Goal: Transaction & Acquisition: Subscribe to service/newsletter

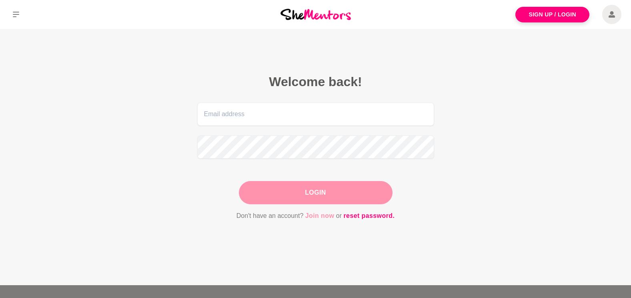
click at [329, 216] on link "Join now" at bounding box center [319, 215] width 29 height 10
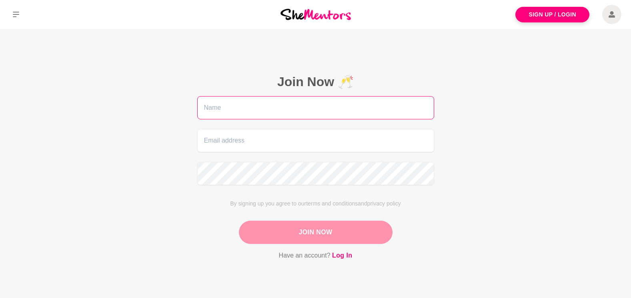
click at [234, 108] on input "text" at bounding box center [315, 107] width 237 height 23
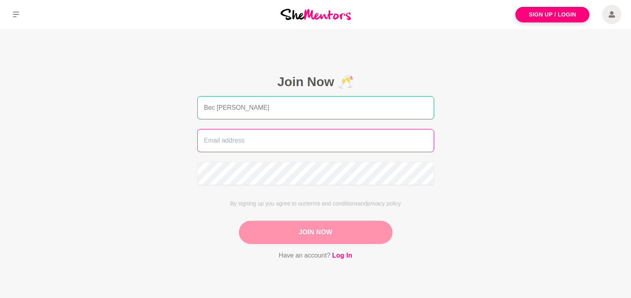
type input "Bec [PERSON_NAME]"
click at [245, 143] on input "email" at bounding box center [315, 140] width 237 height 23
type input "[EMAIL_ADDRESS][DOMAIN_NAME]"
click at [304, 234] on button "Join Now" at bounding box center [316, 231] width 154 height 23
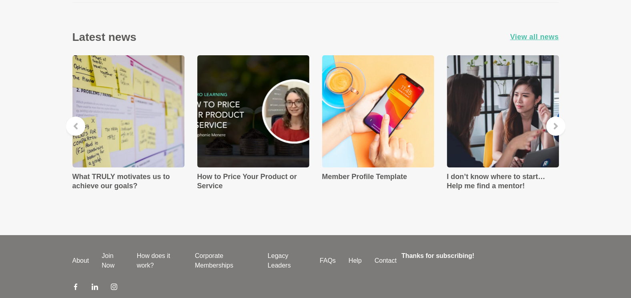
scroll to position [952, 0]
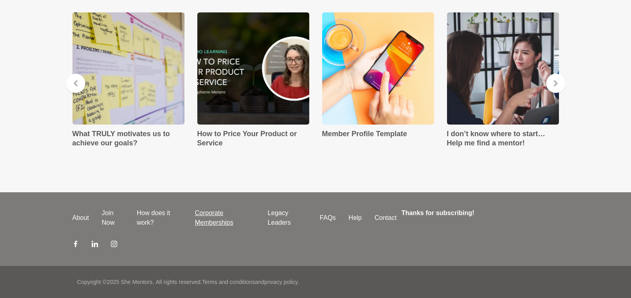
click at [212, 215] on link "Corporate Memberships" at bounding box center [224, 217] width 73 height 19
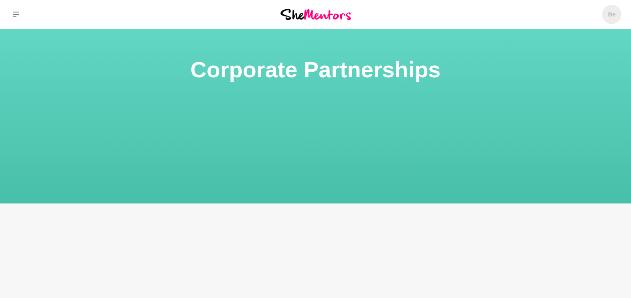
click at [313, 12] on img at bounding box center [315, 14] width 70 height 11
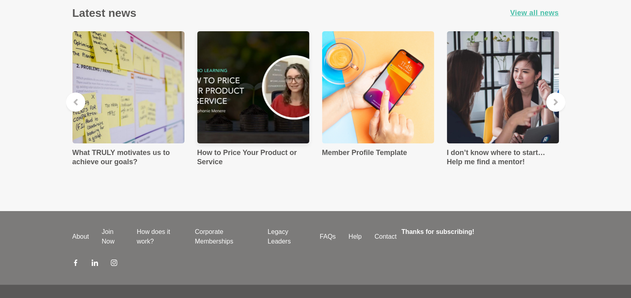
scroll to position [1179, 0]
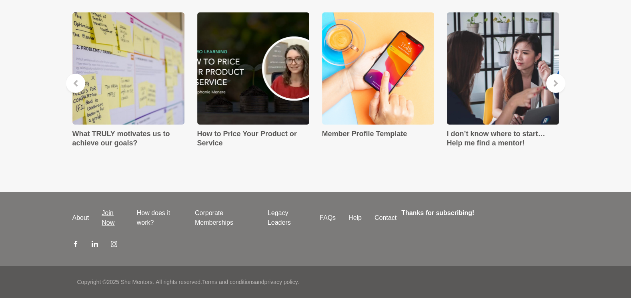
click at [104, 212] on link "Join Now" at bounding box center [112, 217] width 35 height 19
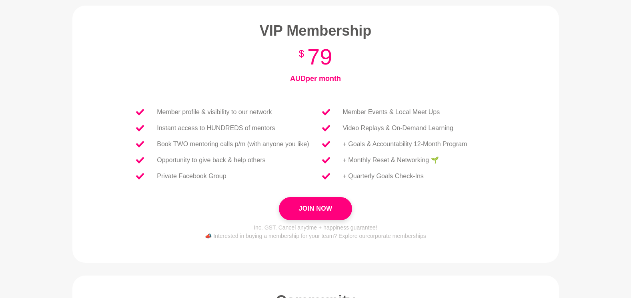
scroll to position [50, 0]
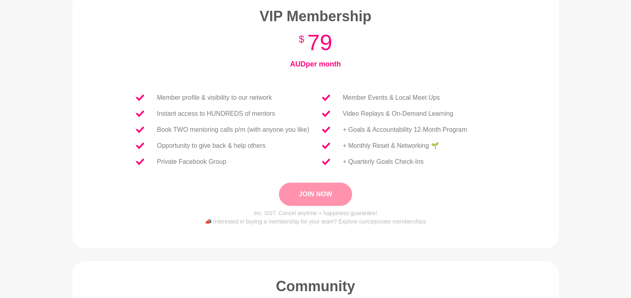
click at [310, 192] on button "Join Now" at bounding box center [315, 193] width 73 height 23
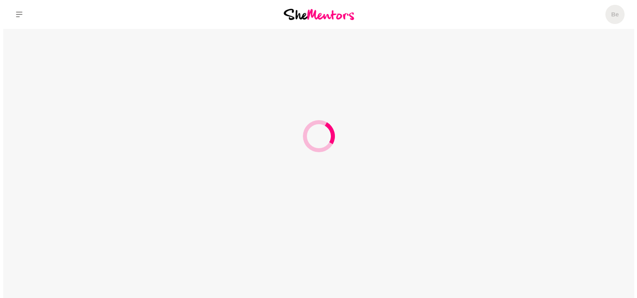
scroll to position [0, 0]
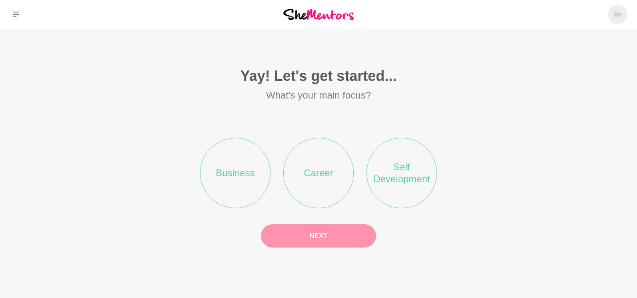
click at [389, 166] on li "Self Development" at bounding box center [401, 173] width 70 height 70
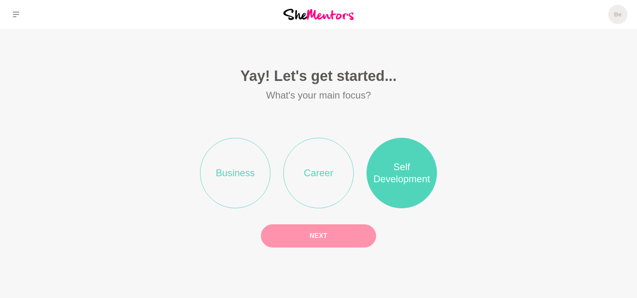
click at [334, 240] on button "Next" at bounding box center [318, 235] width 115 height 23
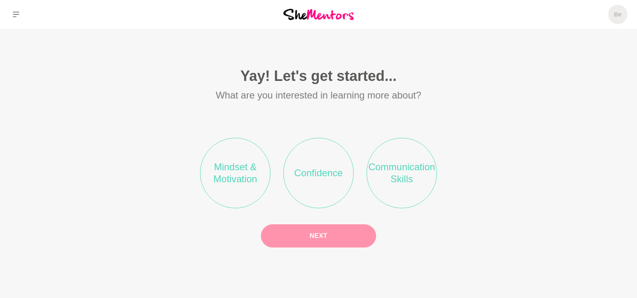
click at [229, 166] on li "Mindset & Motivation" at bounding box center [235, 173] width 70 height 70
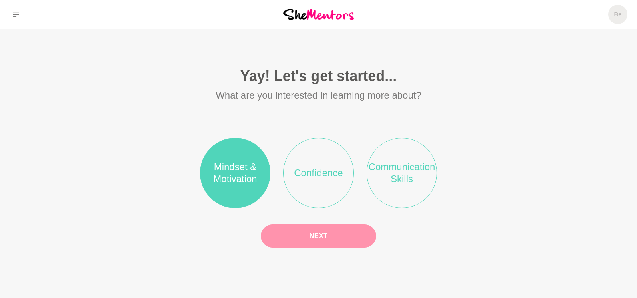
click at [318, 238] on button "Next" at bounding box center [318, 235] width 115 height 23
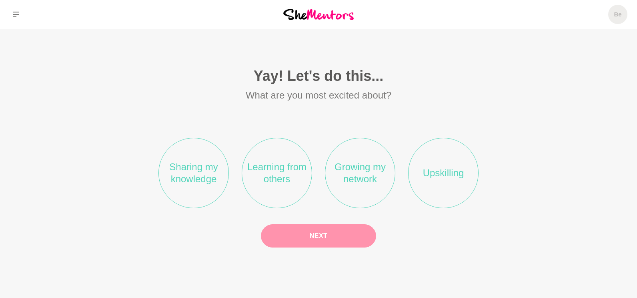
click at [198, 159] on li "Sharing my knowledge" at bounding box center [193, 173] width 70 height 70
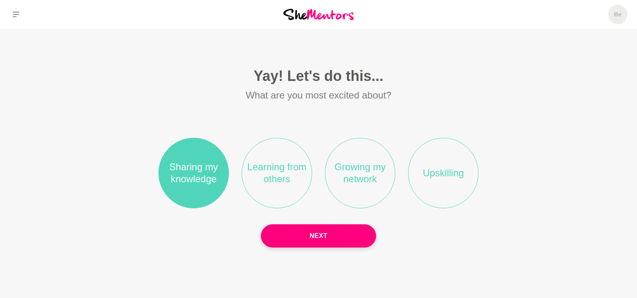
click at [286, 174] on li "Learning from others" at bounding box center [277, 173] width 70 height 70
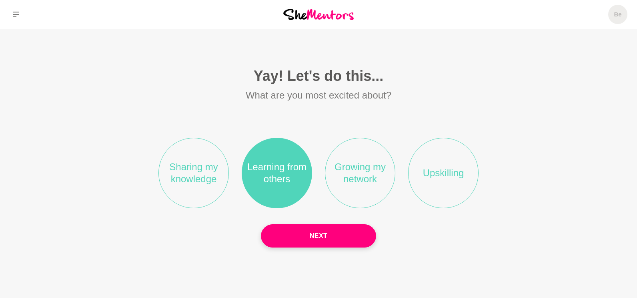
click at [198, 176] on li "Sharing my knowledge" at bounding box center [193, 173] width 70 height 70
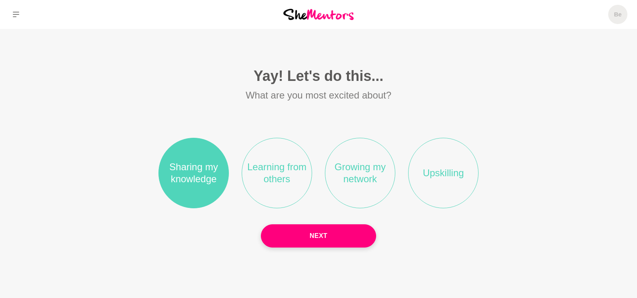
click at [355, 190] on li "Growing my network" at bounding box center [360, 173] width 70 height 70
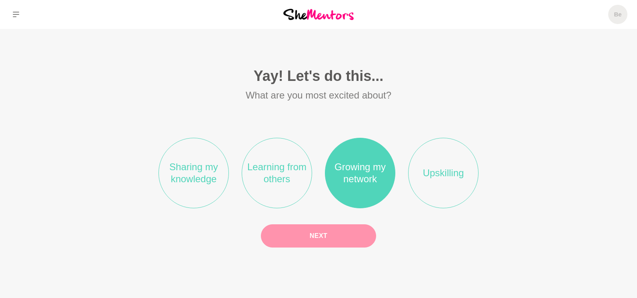
click at [329, 235] on button "Next" at bounding box center [318, 235] width 115 height 23
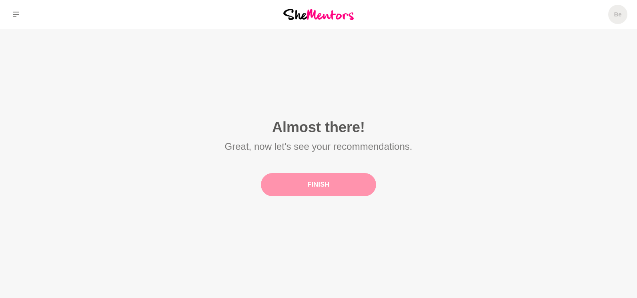
click at [314, 185] on button "Finish" at bounding box center [318, 184] width 115 height 23
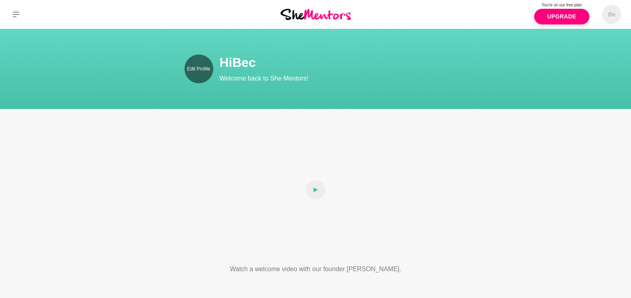
click at [200, 66] on p "Edit Profile" at bounding box center [198, 68] width 23 height 7
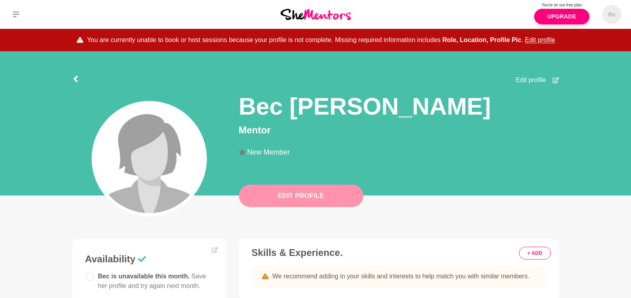
click at [294, 198] on button "Edit Profile" at bounding box center [301, 195] width 124 height 22
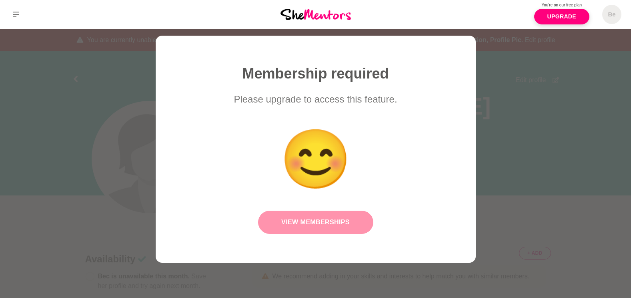
click at [322, 219] on link "View Memberships" at bounding box center [315, 221] width 115 height 23
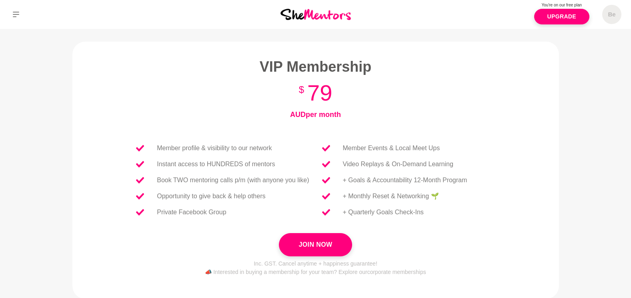
click at [298, 16] on img at bounding box center [315, 14] width 70 height 11
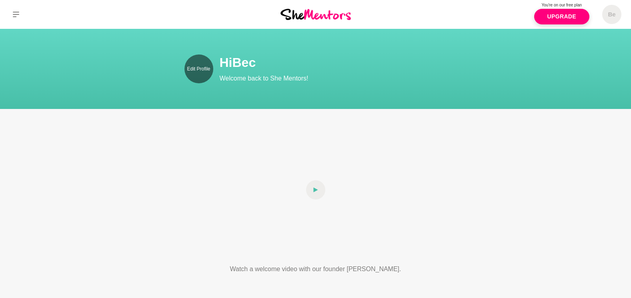
click at [198, 72] on link "Edit Profile" at bounding box center [198, 68] width 29 height 29
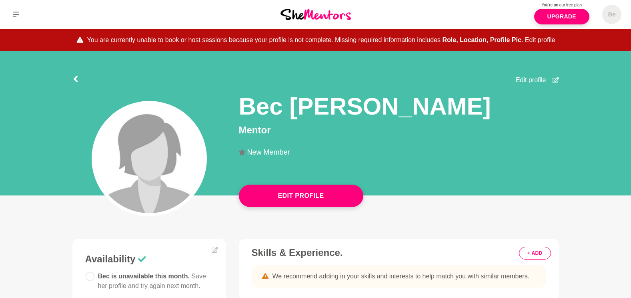
click at [168, 166] on img at bounding box center [149, 158] width 109 height 109
click at [541, 78] on span "Edit profile" at bounding box center [531, 80] width 30 height 10
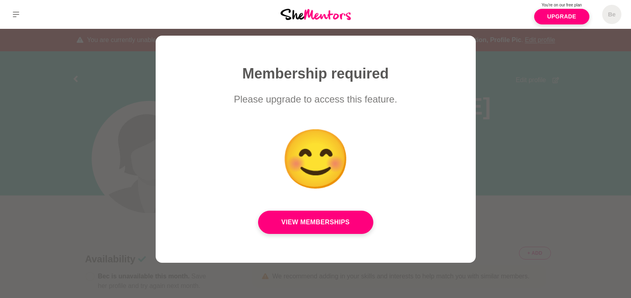
click at [522, 117] on div at bounding box center [315, 149] width 631 height 298
